Goal: Find specific page/section: Find specific page/section

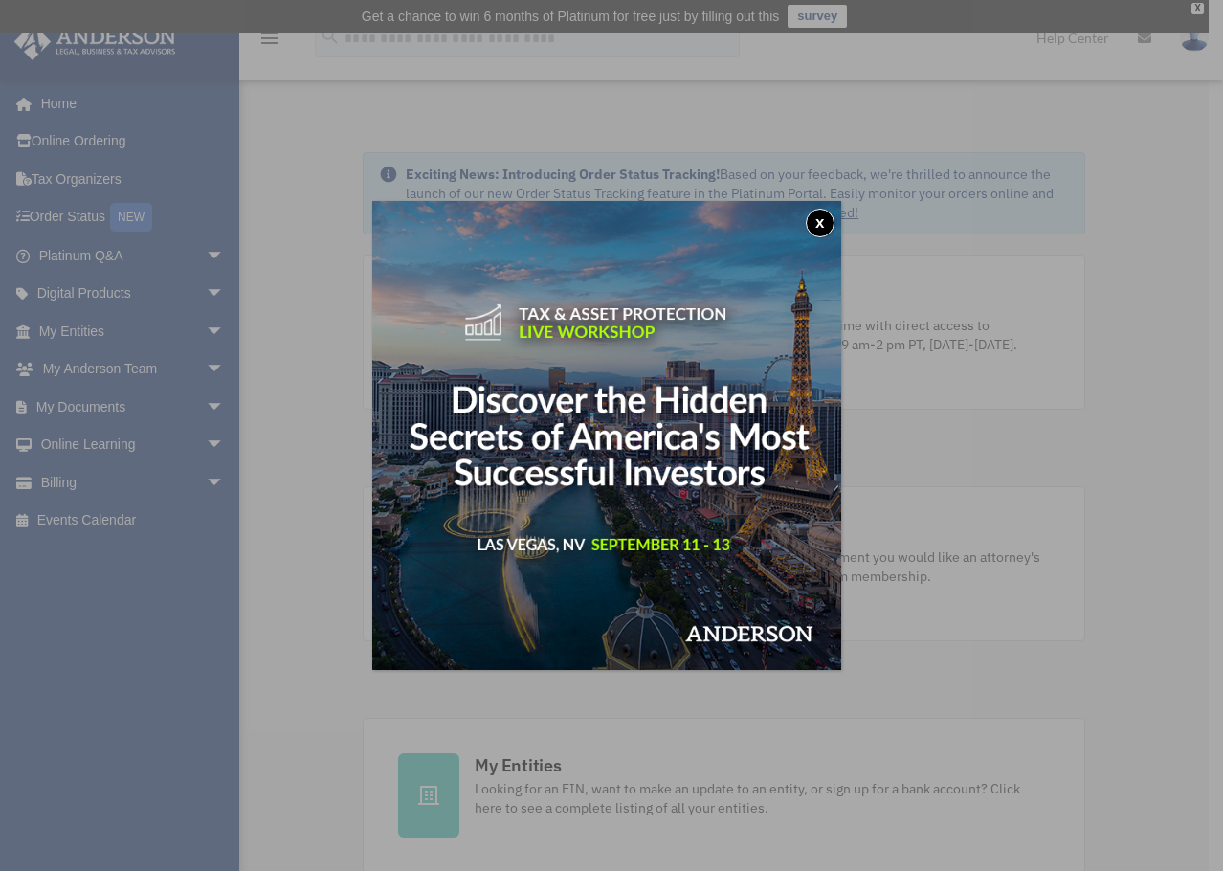
click at [102, 486] on div "x" at bounding box center [611, 435] width 1223 height 871
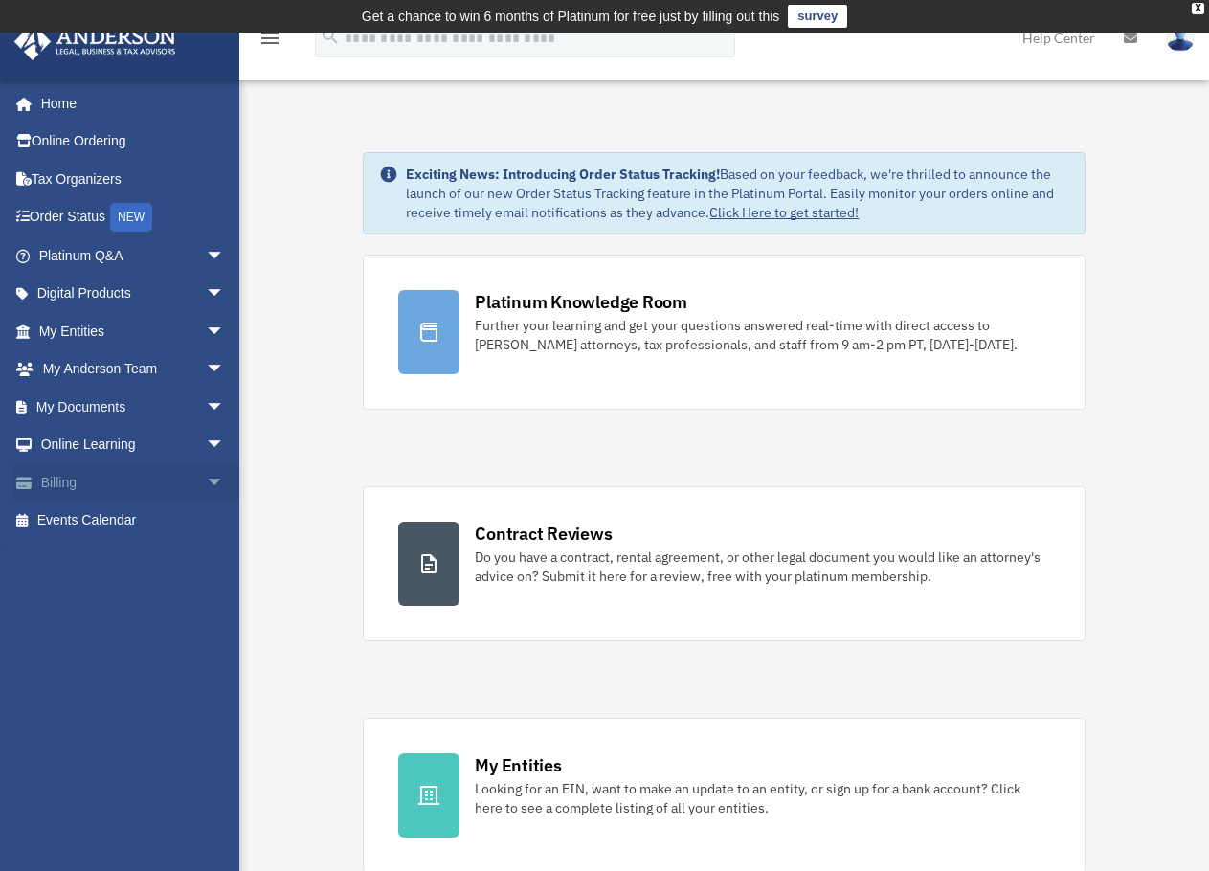
click at [58, 484] on link "Billing arrow_drop_down" at bounding box center [133, 482] width 240 height 38
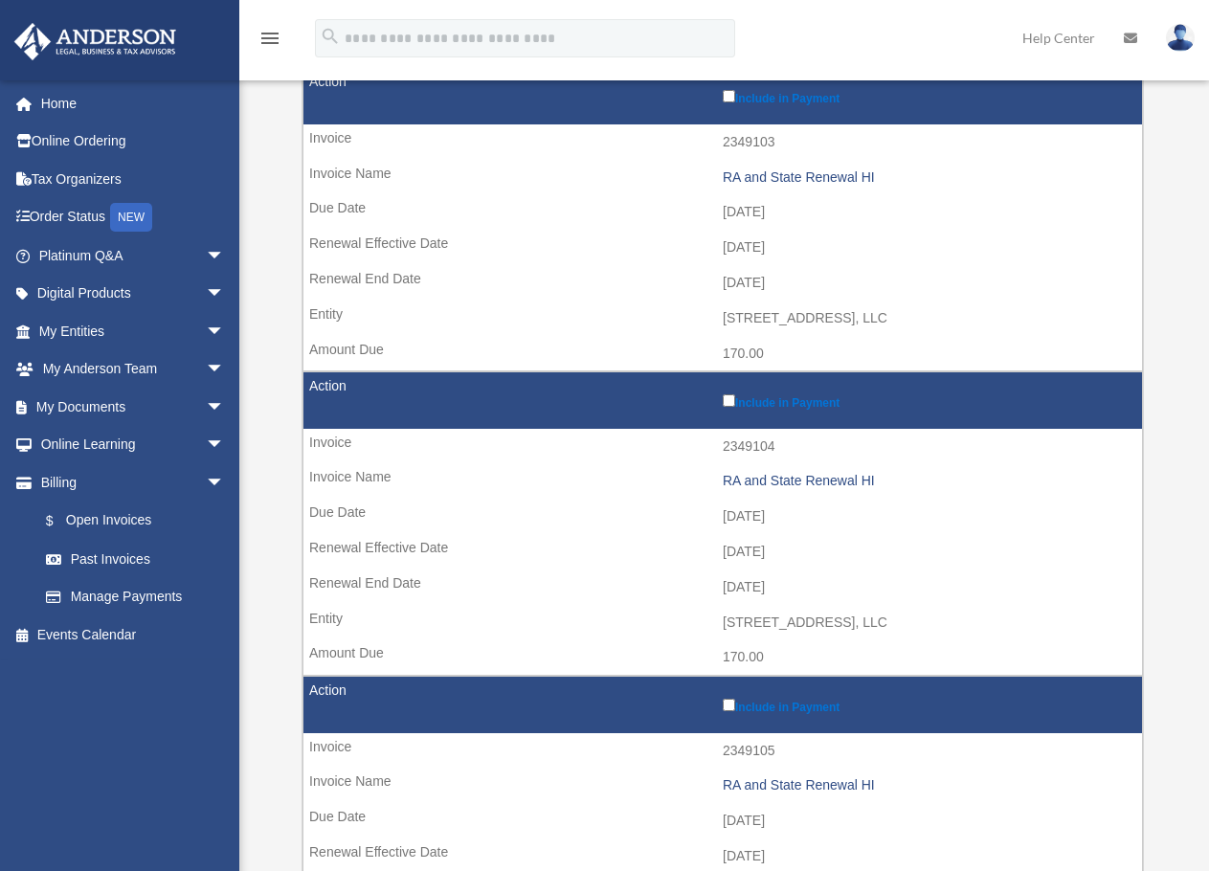
scroll to position [2489, 0]
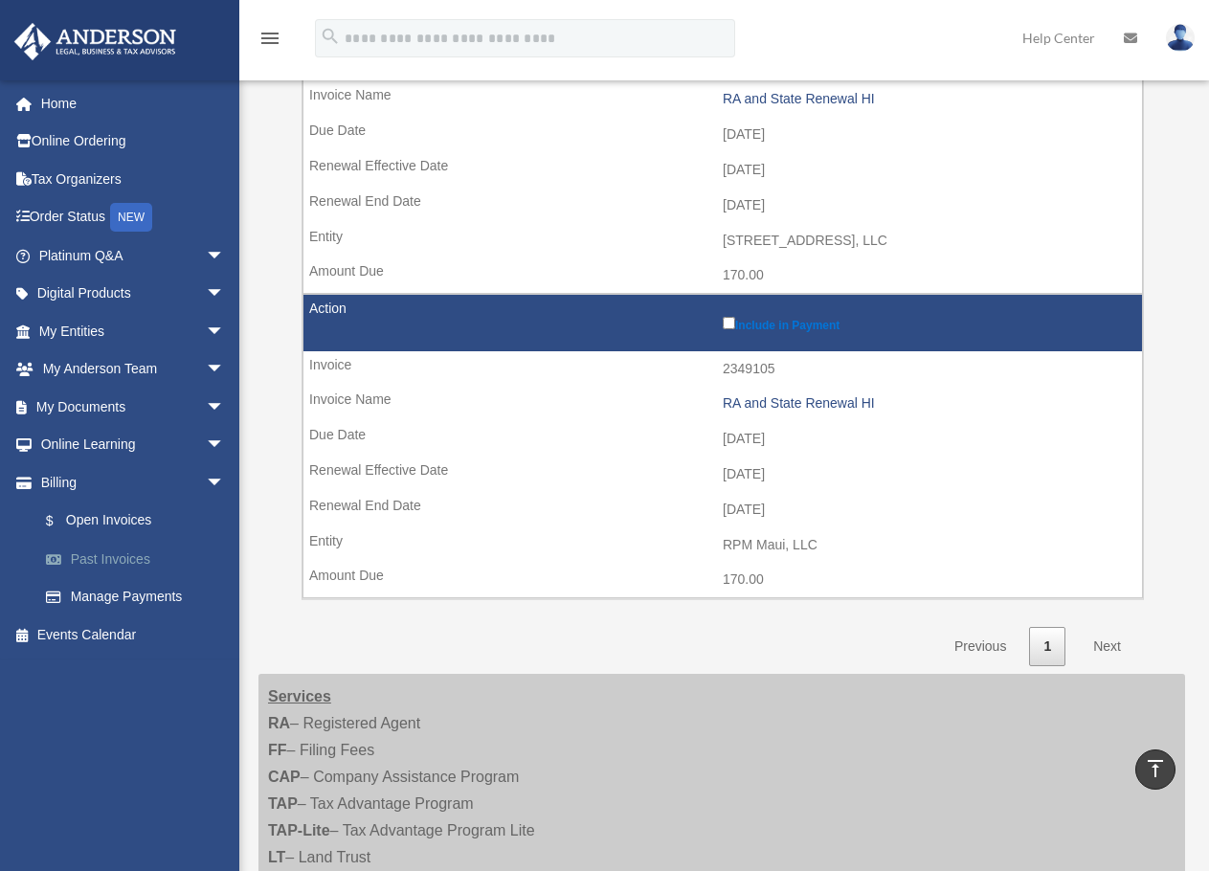
click at [124, 559] on link "Past Invoices" at bounding box center [140, 559] width 227 height 38
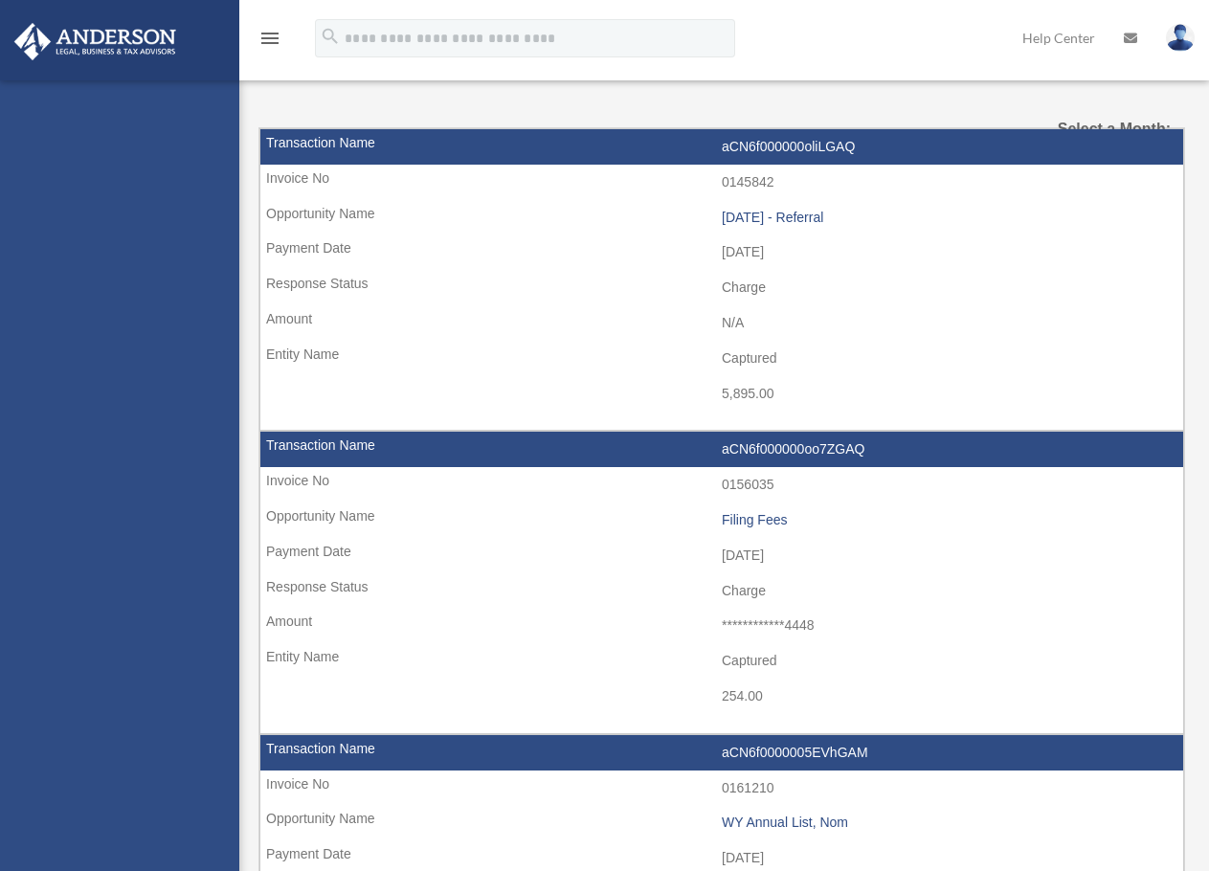
select select
